Goal: Transaction & Acquisition: Purchase product/service

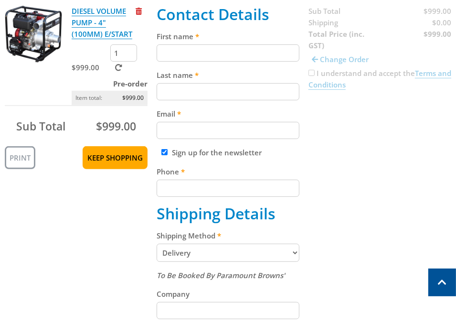
scroll to position [211, 0]
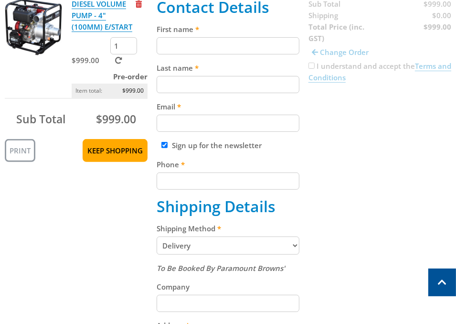
click at [208, 54] on fieldset "Contact Details First name Last name Email Sign up for the newsletter Phone Shi…" at bounding box center [228, 301] width 143 height 606
click at [203, 57] on fieldset "Contact Details First name Last name Email Sign up for the newsletter Phone Shi…" at bounding box center [228, 301] width 143 height 606
click at [214, 54] on fieldset "Contact Details First name Last name Email Sign up for the newsletter Phone Shi…" at bounding box center [228, 301] width 143 height 606
click at [218, 47] on input "First name" at bounding box center [228, 45] width 143 height 17
paste input "[PERSON_NAME]"
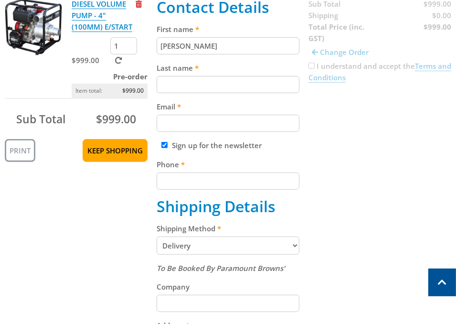
type input "[PERSON_NAME]"
click at [204, 83] on input "Last name" at bounding box center [228, 84] width 143 height 17
paste input "[PERSON_NAME]"
type input "[PERSON_NAME]"
click at [218, 121] on input "Email" at bounding box center [228, 123] width 143 height 17
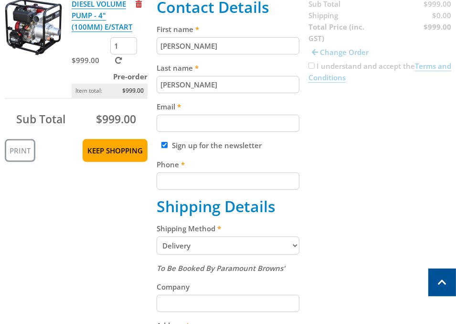
paste input "[EMAIL_ADDRESS][DOMAIN_NAME]"
type input "[EMAIL_ADDRESS][DOMAIN_NAME]"
click at [192, 180] on input "Phone" at bounding box center [228, 180] width 143 height 17
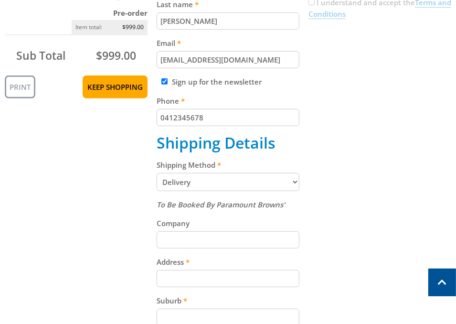
scroll to position [276, 0]
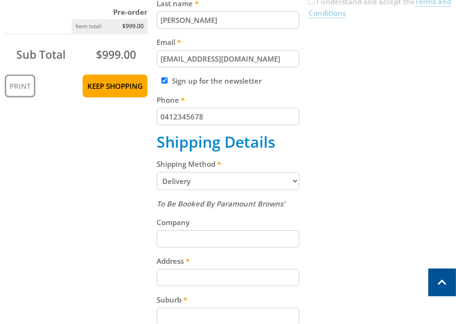
type input "0412345678"
click at [206, 184] on select "Pickup from Gepps Cross Delivery" at bounding box center [228, 181] width 143 height 18
click at [202, 182] on select "Pickup from Gepps Cross Delivery" at bounding box center [228, 181] width 143 height 18
select select "Pickup"
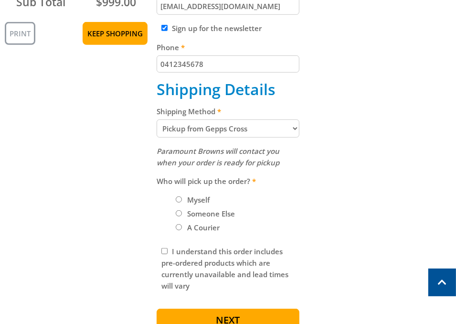
scroll to position [328, 0]
drag, startPoint x: 190, startPoint y: 195, endPoint x: 202, endPoint y: 197, distance: 12.0
click at [190, 195] on label "Myself" at bounding box center [198, 199] width 29 height 16
click at [182, 196] on input "Myself" at bounding box center [179, 199] width 6 height 6
radio input "true"
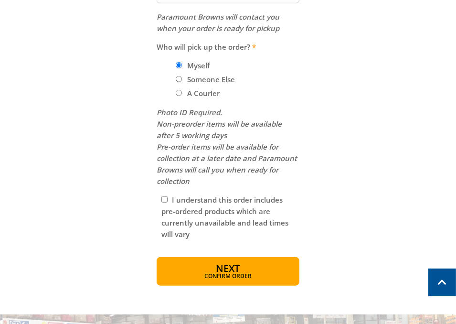
scroll to position [469, 0]
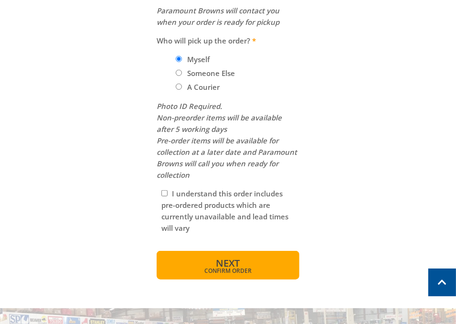
click at [230, 260] on span "Next" at bounding box center [228, 262] width 24 height 13
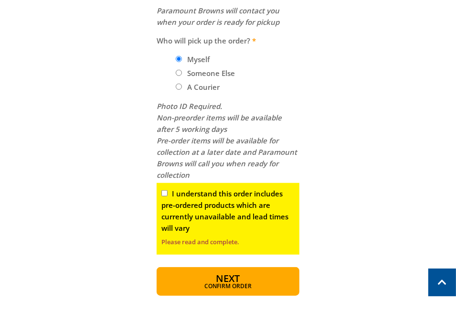
click at [162, 190] on input "I understand this order includes pre-ordered products which are currently unava…" at bounding box center [164, 193] width 6 height 6
checkbox input "true"
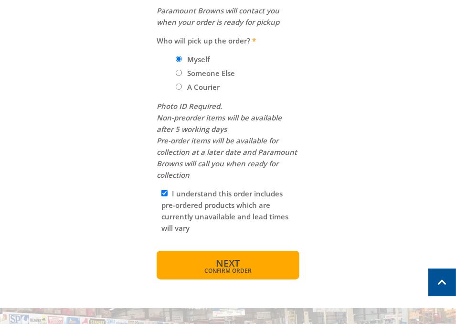
click at [270, 273] on button "Next Confirm order" at bounding box center [228, 265] width 143 height 29
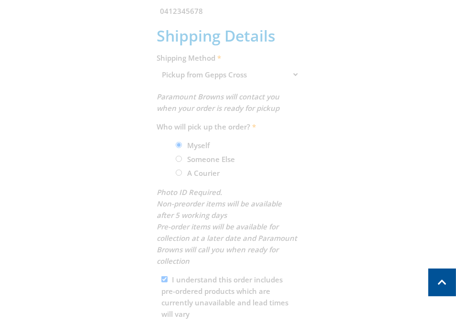
scroll to position [237, 0]
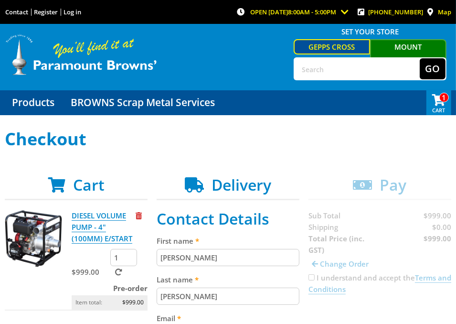
click at [441, 106] on span at bounding box center [438, 98] width 25 height 17
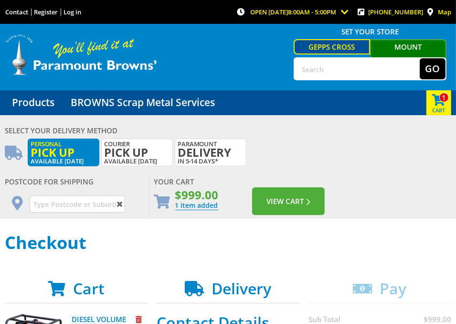
click at [68, 152] on span "Pick up" at bounding box center [64, 152] width 66 height 11
radio input "true"
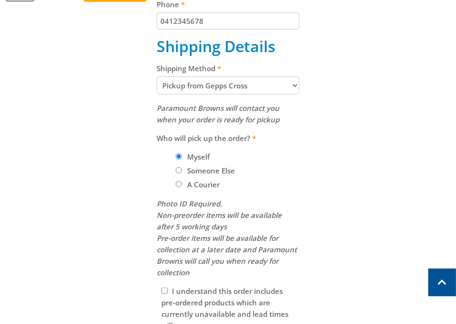
scroll to position [388, 0]
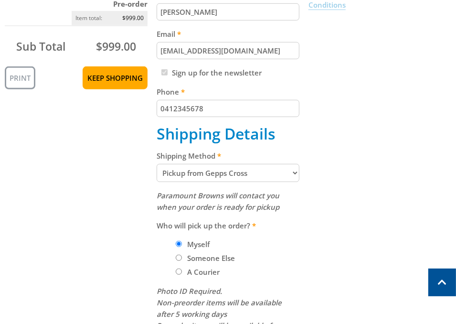
click at [200, 173] on select "Pickup from Gepps Cross Delivery" at bounding box center [228, 173] width 143 height 18
select select "Delivery"
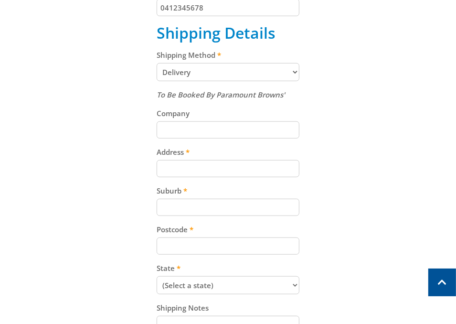
scroll to position [540, 0]
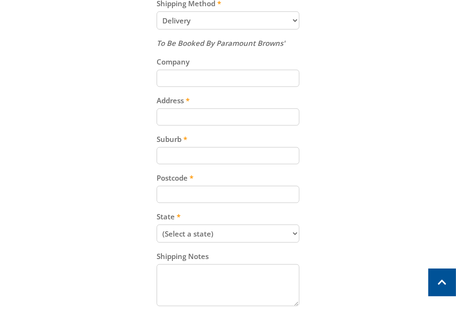
click at [218, 110] on div "Address" at bounding box center [228, 110] width 143 height 31
click at [218, 116] on input "Address" at bounding box center [228, 116] width 143 height 17
paste input "[STREET_ADDRESS]"
type input "[STREET_ADDRESS]"
click at [211, 162] on div "To Be Booked By Paramount Browns' Company Address [STREET_ADDRESS] Suburb Postc…" at bounding box center [228, 173] width 143 height 272
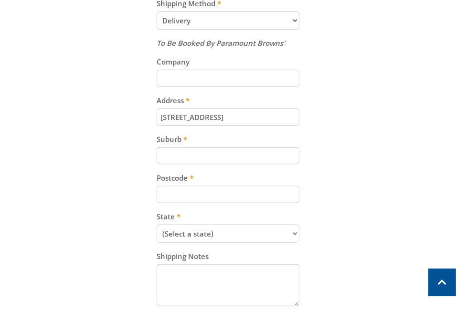
click at [197, 152] on input "Suburb" at bounding box center [228, 155] width 143 height 17
paste input "Gepps Cross"
type input "Gepps Cross"
click at [166, 188] on input "Postcode" at bounding box center [228, 194] width 143 height 17
paste input "5094"
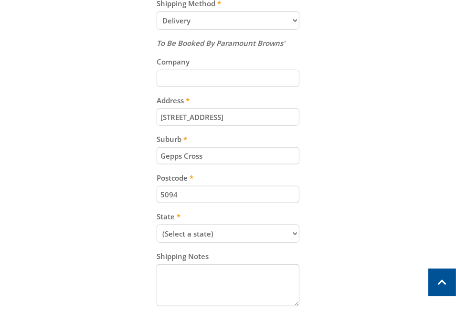
type input "5094"
click at [189, 238] on select "(Select a state) [GEOGRAPHIC_DATA] [GEOGRAPHIC_DATA] [GEOGRAPHIC_DATA] [GEOGRAP…" at bounding box center [228, 233] width 143 height 18
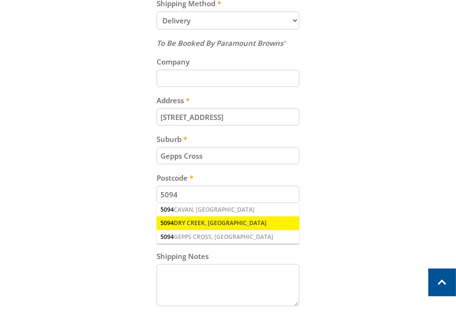
select select "SA"
click at [157, 224] on select "(Select a state) [GEOGRAPHIC_DATA] [GEOGRAPHIC_DATA] [GEOGRAPHIC_DATA] [GEOGRAP…" at bounding box center [228, 233] width 143 height 18
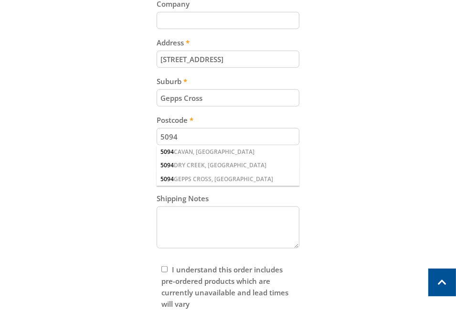
scroll to position [598, 0]
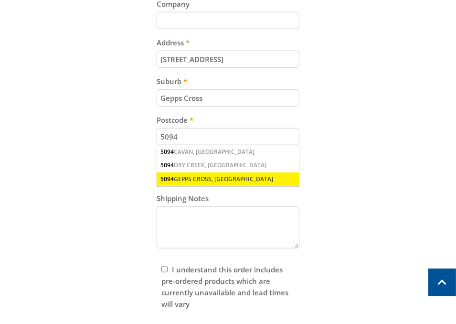
click at [192, 174] on div "5094 GEPPS CROSS, [GEOGRAPHIC_DATA]" at bounding box center [228, 178] width 143 height 13
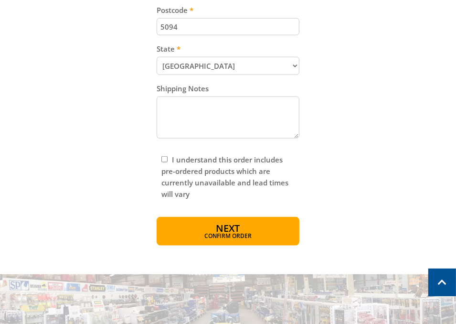
scroll to position [714, 0]
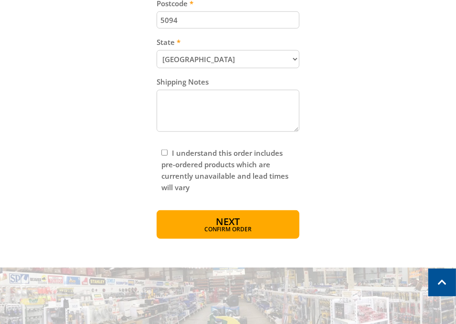
click at [161, 153] on div "I understand this order includes pre-ordered products which are currently unava…" at bounding box center [228, 169] width 143 height 55
drag, startPoint x: 164, startPoint y: 150, endPoint x: 227, endPoint y: 165, distance: 64.2
click at [164, 150] on input "I understand this order includes pre-ordered products which are currently unava…" at bounding box center [164, 152] width 6 height 6
checkbox input "true"
click at [251, 211] on button "Next Confirm order" at bounding box center [228, 224] width 143 height 29
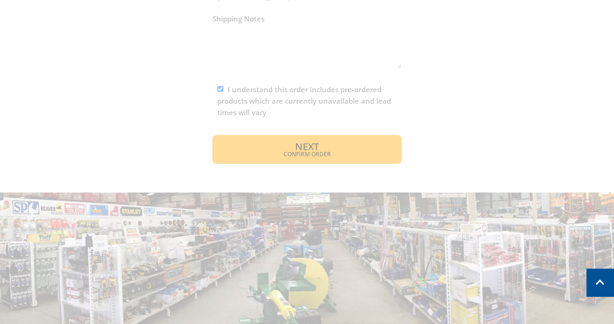
scroll to position [757, 0]
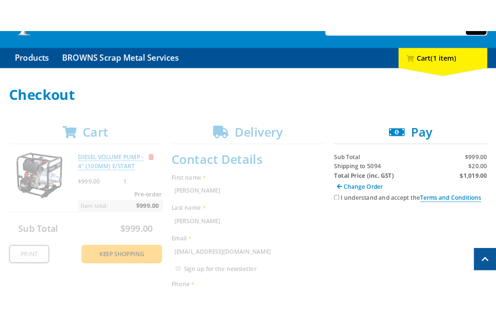
scroll to position [78, 0]
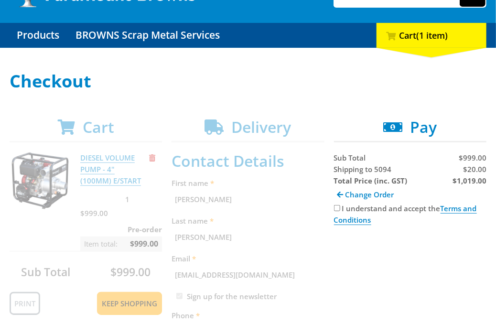
click at [478, 169] on span "$20.00" at bounding box center [474, 169] width 23 height 10
click at [477, 169] on span "$20.00" at bounding box center [474, 169] width 23 height 10
click at [474, 167] on span "$20.00" at bounding box center [474, 169] width 23 height 10
copy span "20.00"
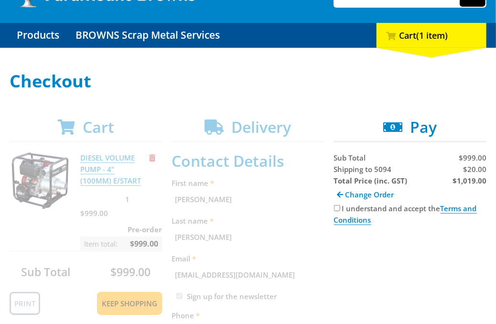
click at [471, 180] on strong "$1,019.00" at bounding box center [469, 181] width 34 height 10
copy strong "1,019.00"
